Goal: Task Accomplishment & Management: Use online tool/utility

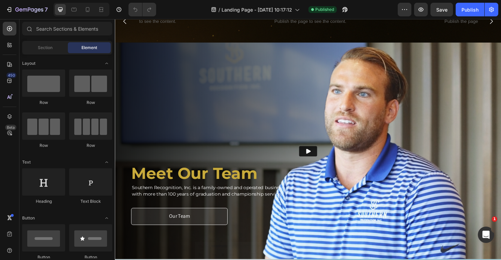
scroll to position [631, 0]
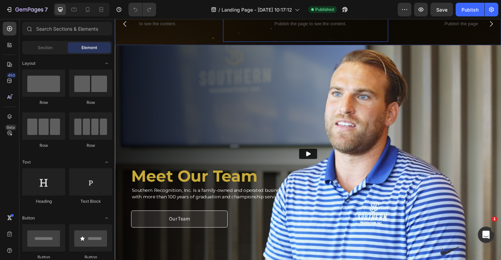
click at [333, 28] on p "Publish the page to see the content." at bounding box center [322, 23] width 165 height 7
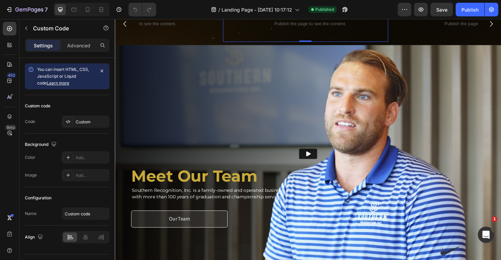
click at [333, 28] on p "Publish the page to see the content." at bounding box center [322, 23] width 165 height 7
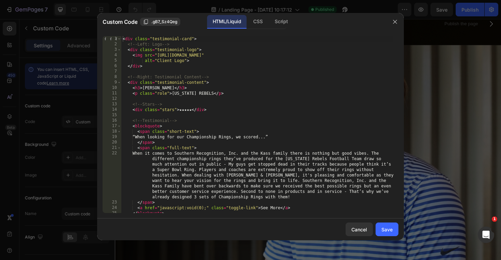
scroll to position [0, 0]
click at [439, 117] on div at bounding box center [250, 130] width 501 height 260
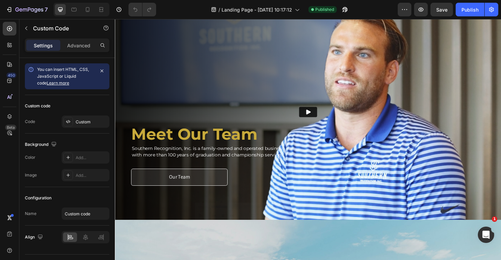
scroll to position [678, 0]
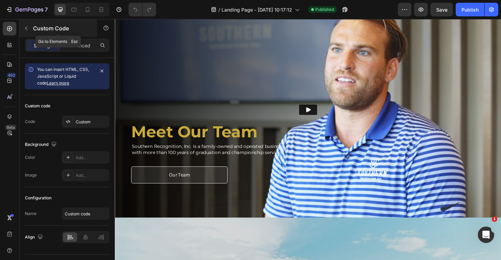
click at [48, 26] on p "Custom Code" at bounding box center [62, 28] width 58 height 8
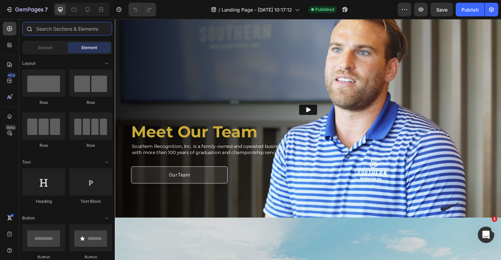
click at [76, 31] on input "text" at bounding box center [67, 29] width 90 height 14
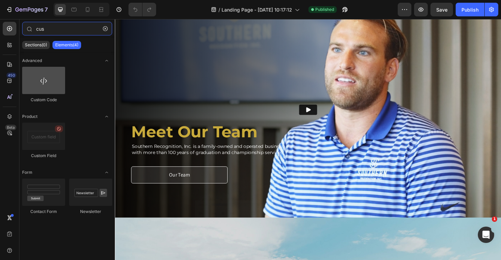
type input "cus"
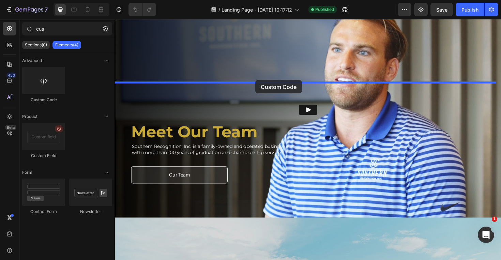
drag, startPoint x: 167, startPoint y: 94, endPoint x: 264, endPoint y: 84, distance: 97.1
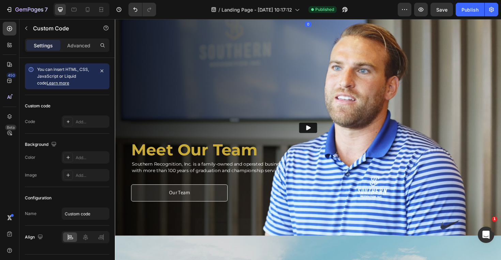
click at [297, 14] on span "Custom code" at bounding box center [319, 9] width 409 height 8
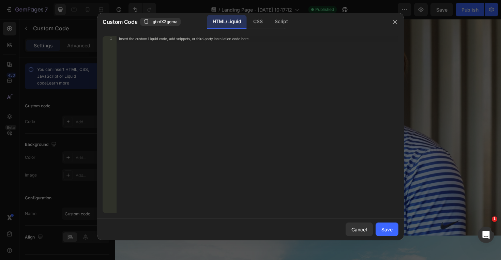
click at [194, 71] on div "Insert the custom Liquid code, add snippets, or third-party installation code h…" at bounding box center [257, 130] width 282 height 188
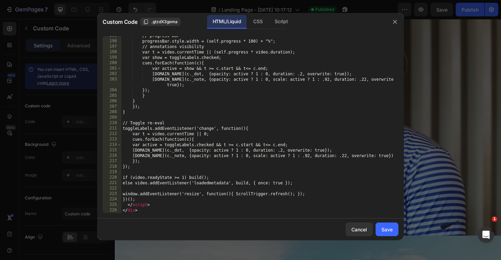
scroll to position [1106, 0]
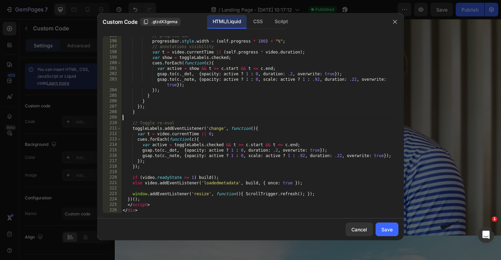
click at [249, 118] on div "// progress bar progressBar . style . width = ( self . progress * 100 ) + "%" ;…" at bounding box center [257, 127] width 272 height 188
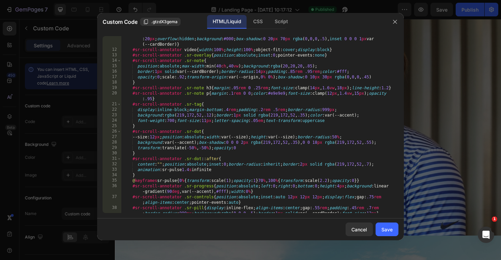
scroll to position [0, 0]
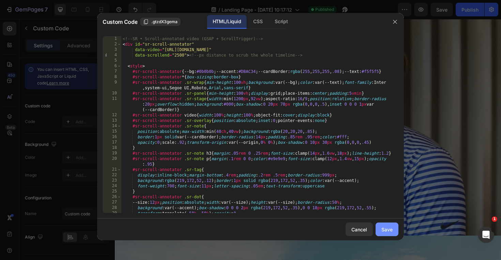
click at [390, 232] on div "Save" at bounding box center [387, 229] width 11 height 7
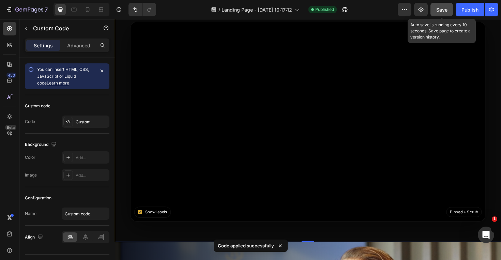
click at [450, 5] on button "Save" at bounding box center [442, 10] width 23 height 14
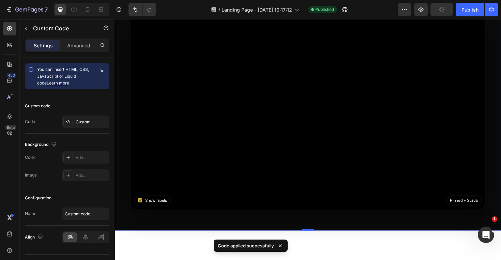
scroll to position [707, 0]
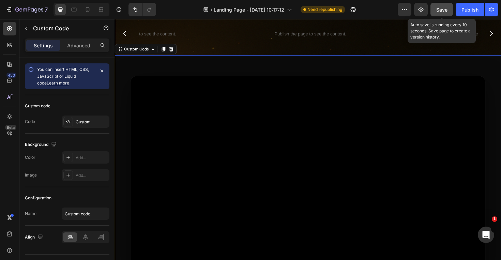
click at [435, 10] on button "Save" at bounding box center [442, 10] width 23 height 14
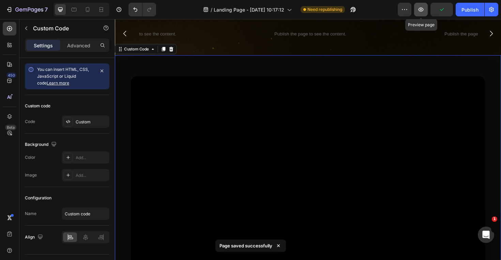
click at [423, 10] on icon "button" at bounding box center [421, 10] width 5 height 4
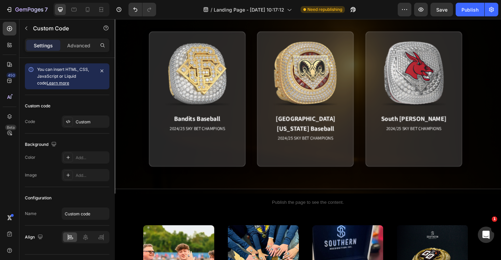
scroll to position [365, 0]
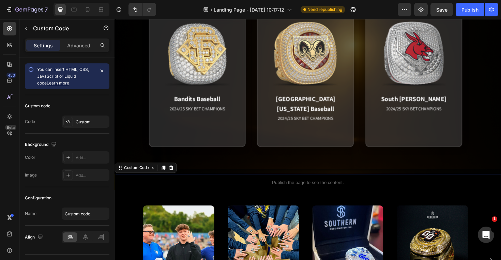
click at [267, 193] on p "Publish the page to see the content." at bounding box center [319, 192] width 409 height 7
click at [159, 177] on div "Custom Code" at bounding box center [138, 177] width 43 height 8
click at [199, 195] on p "Publish the page to see the content." at bounding box center [319, 192] width 409 height 7
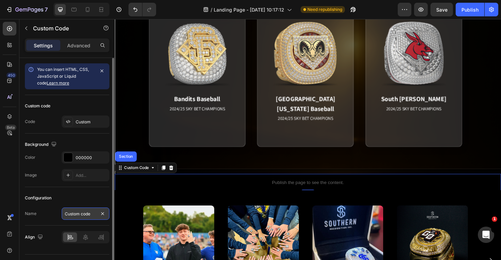
click at [89, 217] on input "Custom code" at bounding box center [86, 214] width 48 height 12
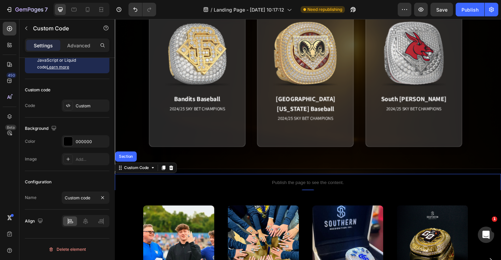
click at [326, 194] on p "Publish the page to see the content." at bounding box center [319, 192] width 409 height 7
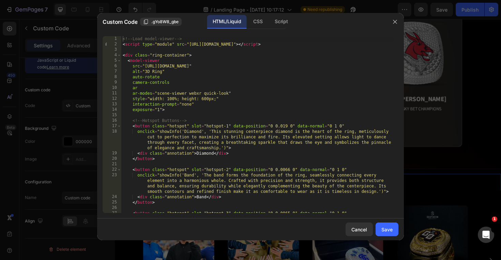
click at [288, 152] on div "<!-- Load model-viewer --> < script type = "module" src = "[URL][DOMAIN_NAME]" …" at bounding box center [257, 135] width 272 height 199
type textarea "<div class="annotation">Diamond</div> </button>"
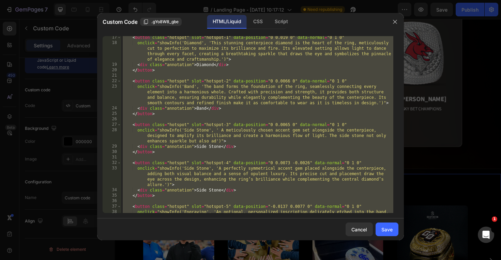
scroll to position [0, 0]
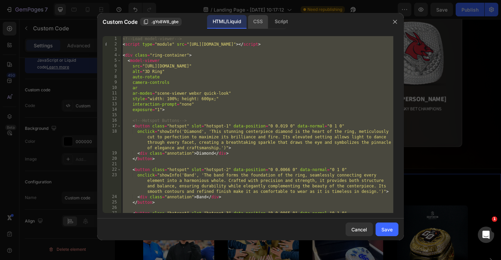
click at [270, 22] on div "CSS" at bounding box center [282, 22] width 24 height 14
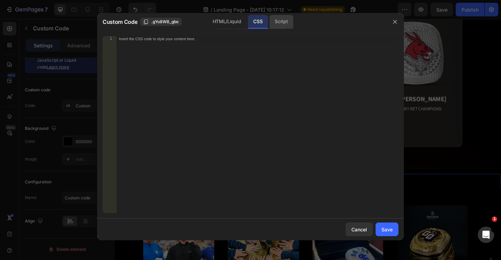
click at [275, 22] on div "Script" at bounding box center [282, 22] width 24 height 14
drag, startPoint x: 226, startPoint y: 19, endPoint x: 240, endPoint y: 40, distance: 24.6
click at [248, 19] on div "HTML/Liquid" at bounding box center [258, 22] width 20 height 14
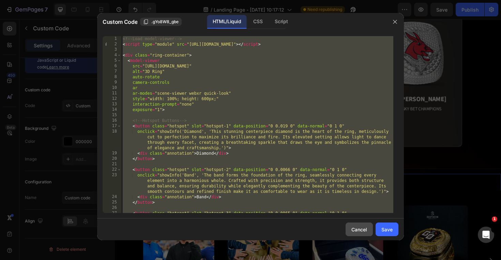
click at [361, 229] on div "Cancel" at bounding box center [360, 229] width 16 height 7
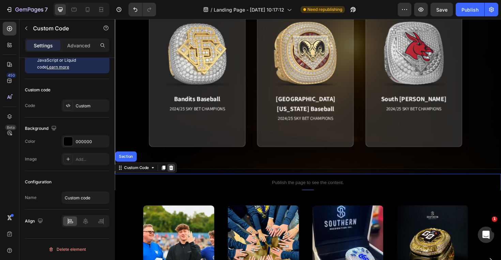
click at [173, 176] on icon at bounding box center [174, 176] width 5 height 5
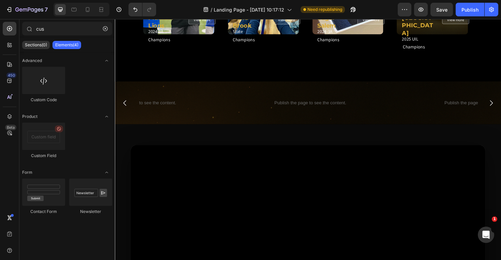
scroll to position [644, 0]
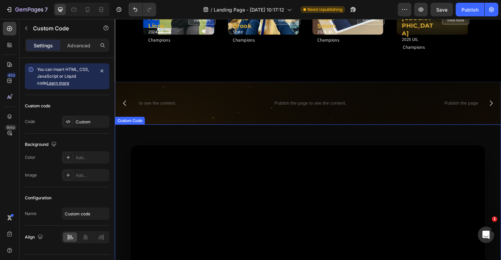
click at [253, 195] on video at bounding box center [319, 259] width 377 height 212
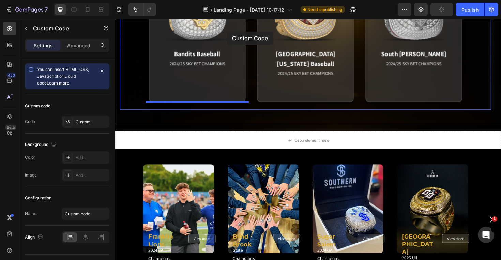
scroll to position [400, 0]
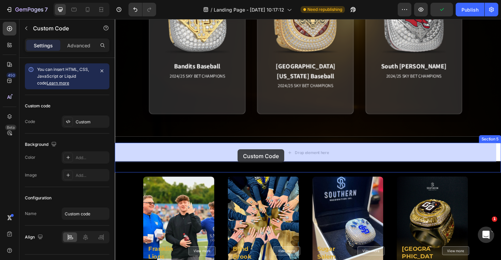
drag, startPoint x: 226, startPoint y: 187, endPoint x: 245, endPoint y: 157, distance: 35.2
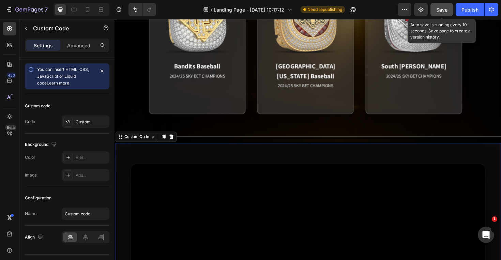
click at [441, 10] on span "Save" at bounding box center [442, 10] width 11 height 6
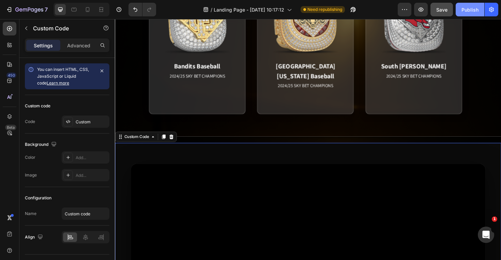
click at [467, 11] on div "Publish" at bounding box center [470, 9] width 17 height 7
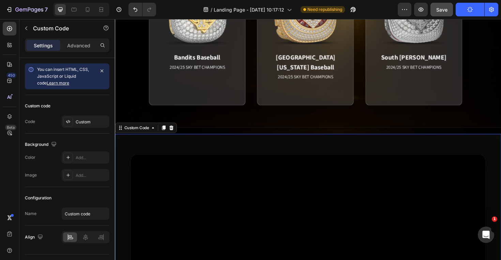
scroll to position [409, 0]
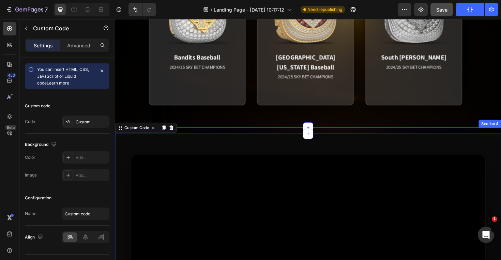
click at [329, 138] on div "Baseball Basketball Football Tennis Soccer Swimming Cheer Hockey Wrestling Band…" at bounding box center [319, 137] width 409 height 7
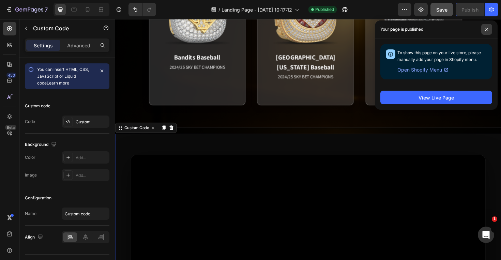
click at [484, 28] on span at bounding box center [487, 29] width 11 height 11
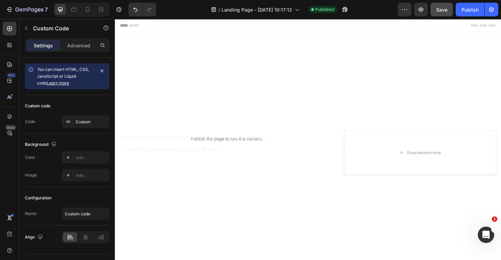
scroll to position [0, 0]
click at [24, 26] on icon "button" at bounding box center [26, 28] width 5 height 5
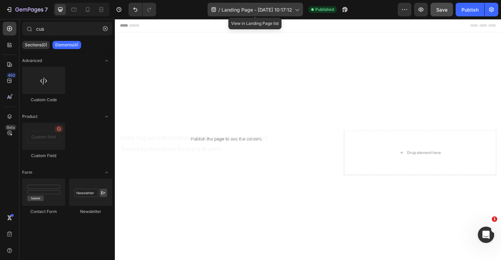
click at [294, 8] on icon at bounding box center [297, 9] width 7 height 7
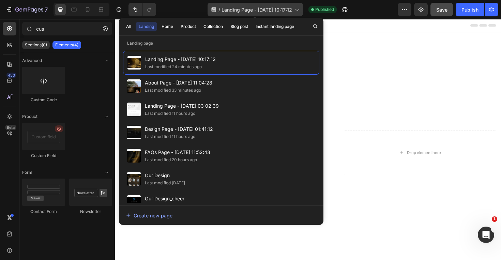
click at [294, 8] on icon at bounding box center [297, 9] width 7 height 7
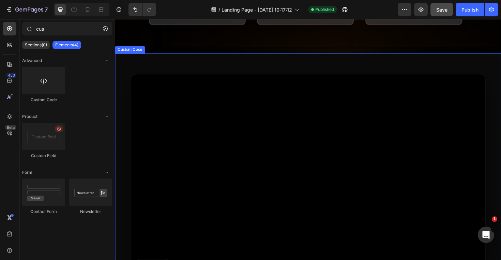
scroll to position [496, 0]
click at [210, 155] on video at bounding box center [319, 182] width 377 height 212
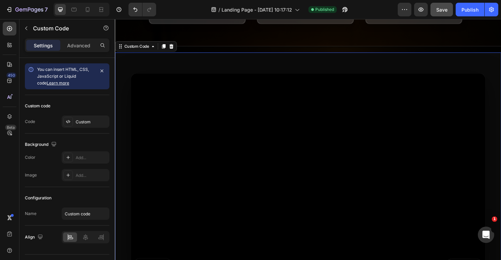
click at [210, 155] on video at bounding box center [319, 182] width 377 height 212
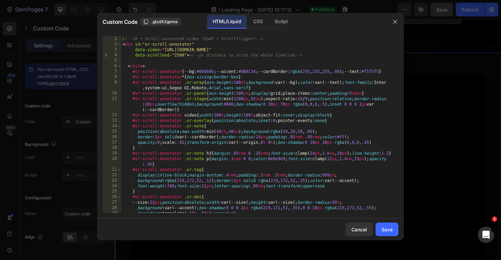
type textarea "data-video="[URL][DOMAIN_NAME]""
drag, startPoint x: 319, startPoint y: 49, endPoint x: 340, endPoint y: 49, distance: 21.2
click at [340, 49] on div "<!-- SR • Scroll-annotated video (GSAP + ScrollTrigger) --> < div id = "sr-scro…" at bounding box center [257, 130] width 272 height 188
click at [430, 90] on div at bounding box center [250, 130] width 501 height 260
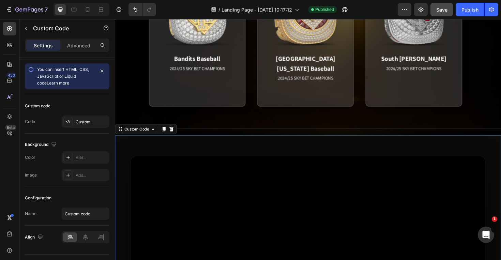
scroll to position [576, 0]
